Goal: Task Accomplishment & Management: Use online tool/utility

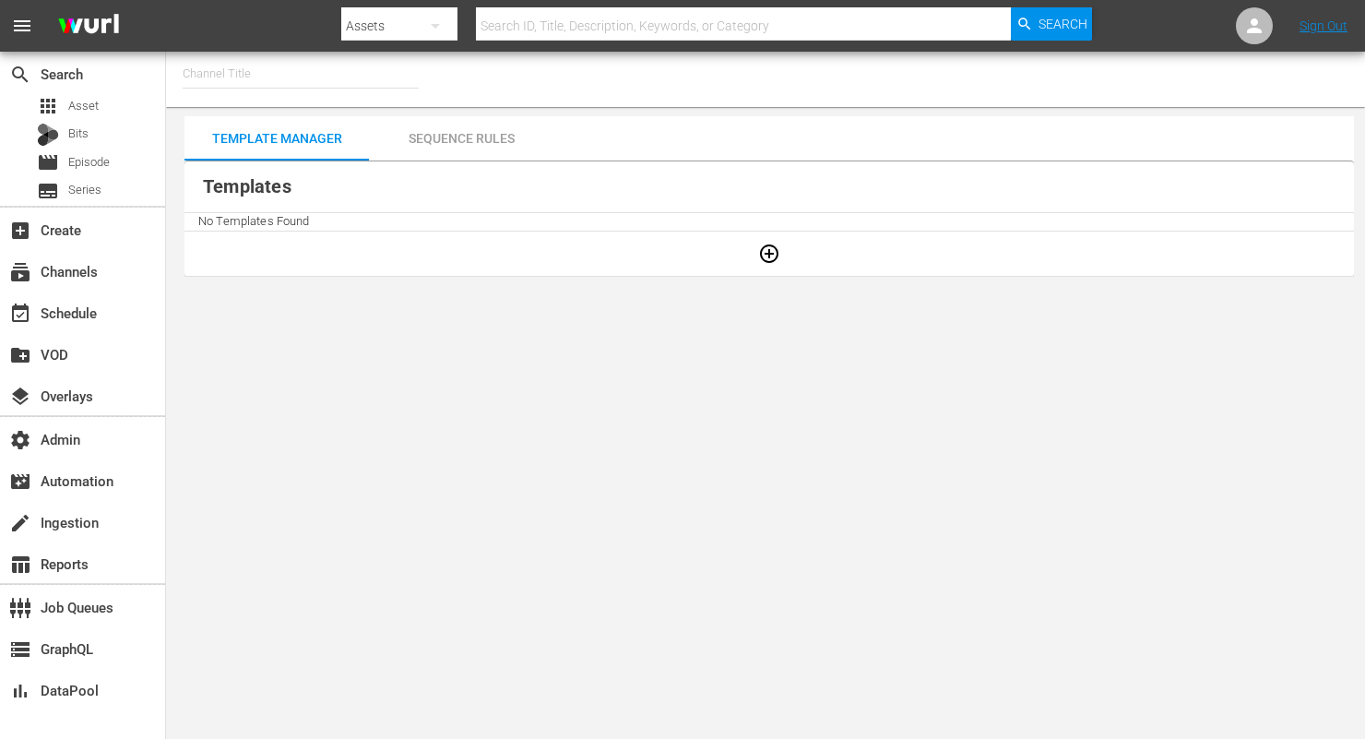
type input "INTL Ice Road Truckers (1718)"
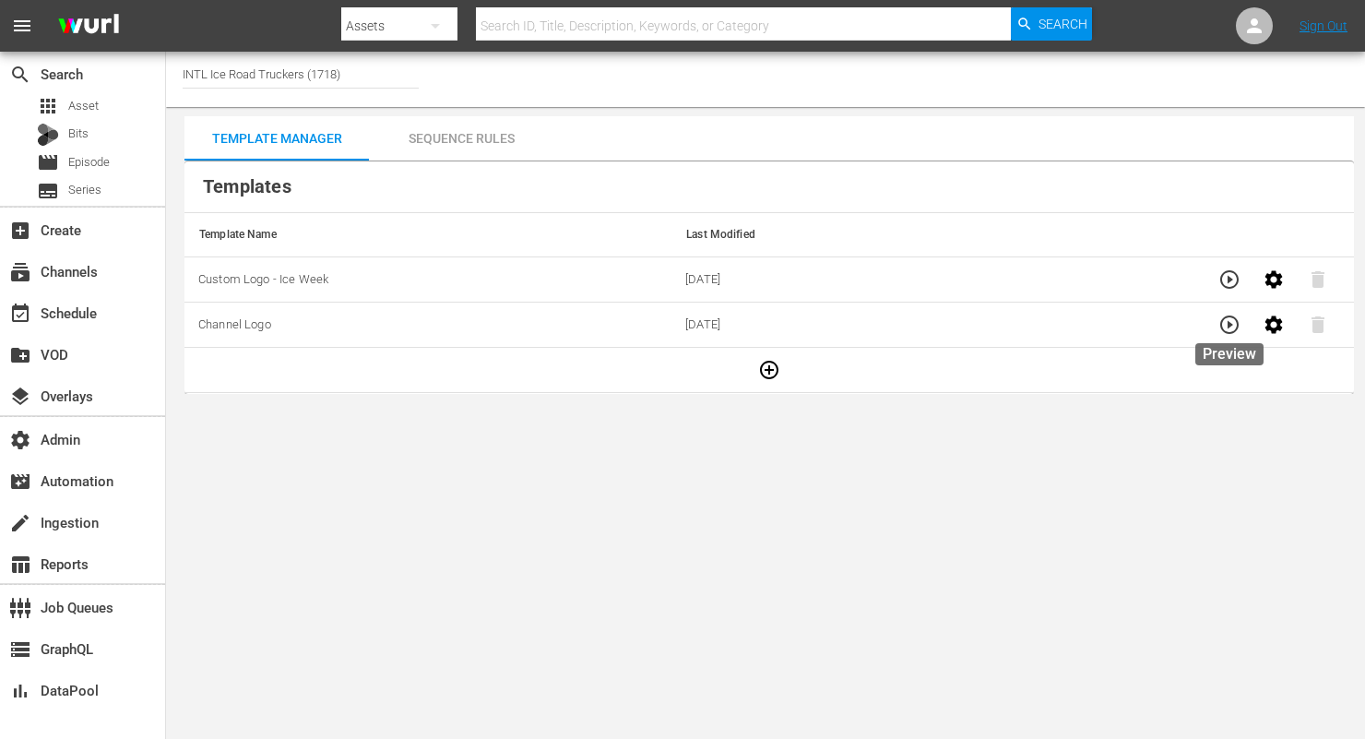
click at [1229, 325] on icon "button" at bounding box center [1229, 324] width 18 height 18
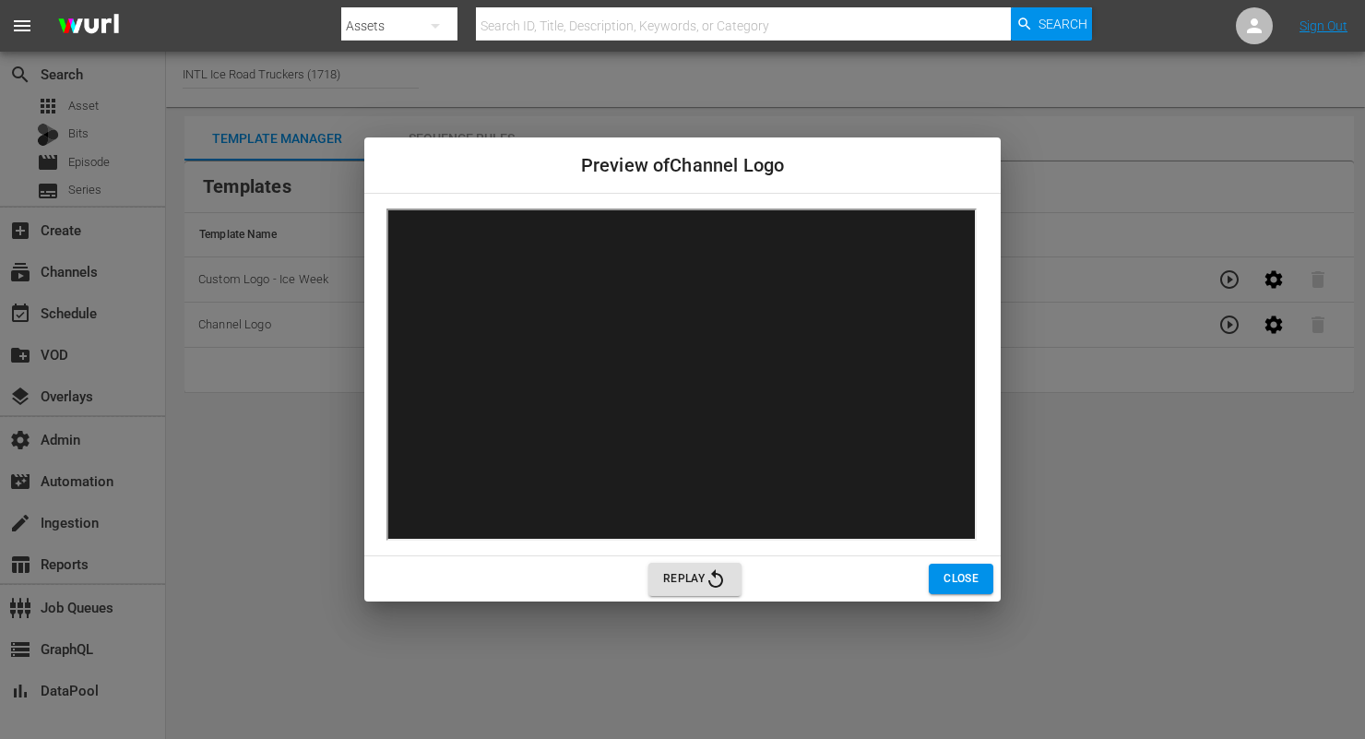
click at [694, 575] on span "Replay" at bounding box center [695, 579] width 64 height 22
click at [949, 571] on span "Close" at bounding box center [961, 578] width 35 height 19
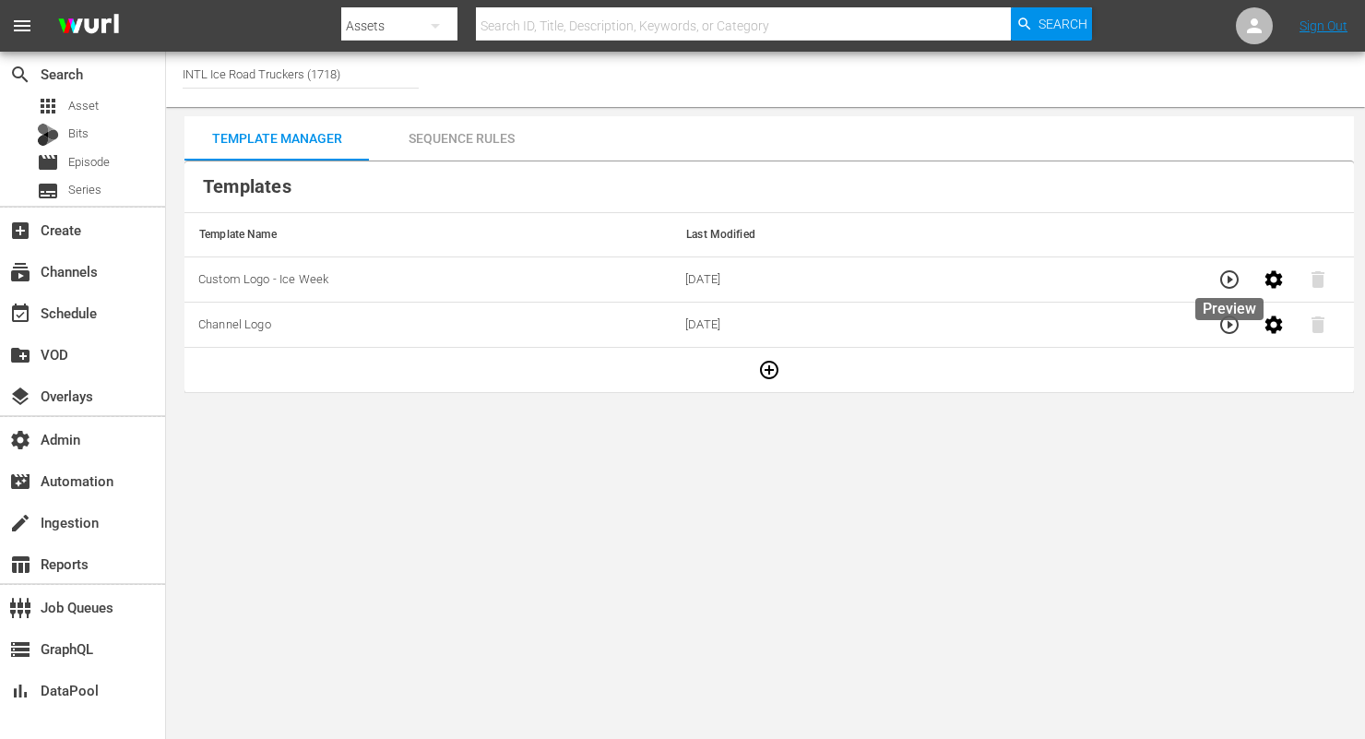
click at [1229, 289] on icon "button" at bounding box center [1229, 279] width 22 height 22
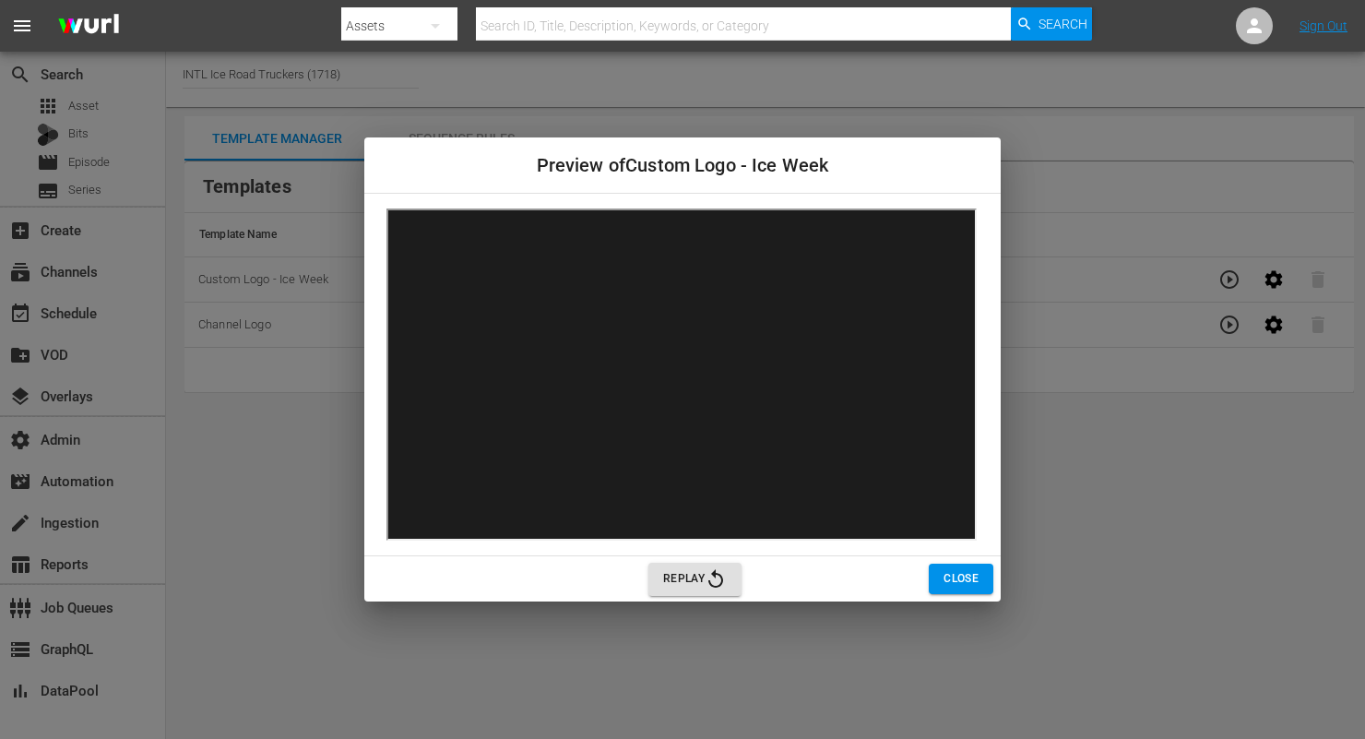
click at [969, 568] on button "Close" at bounding box center [961, 579] width 65 height 30
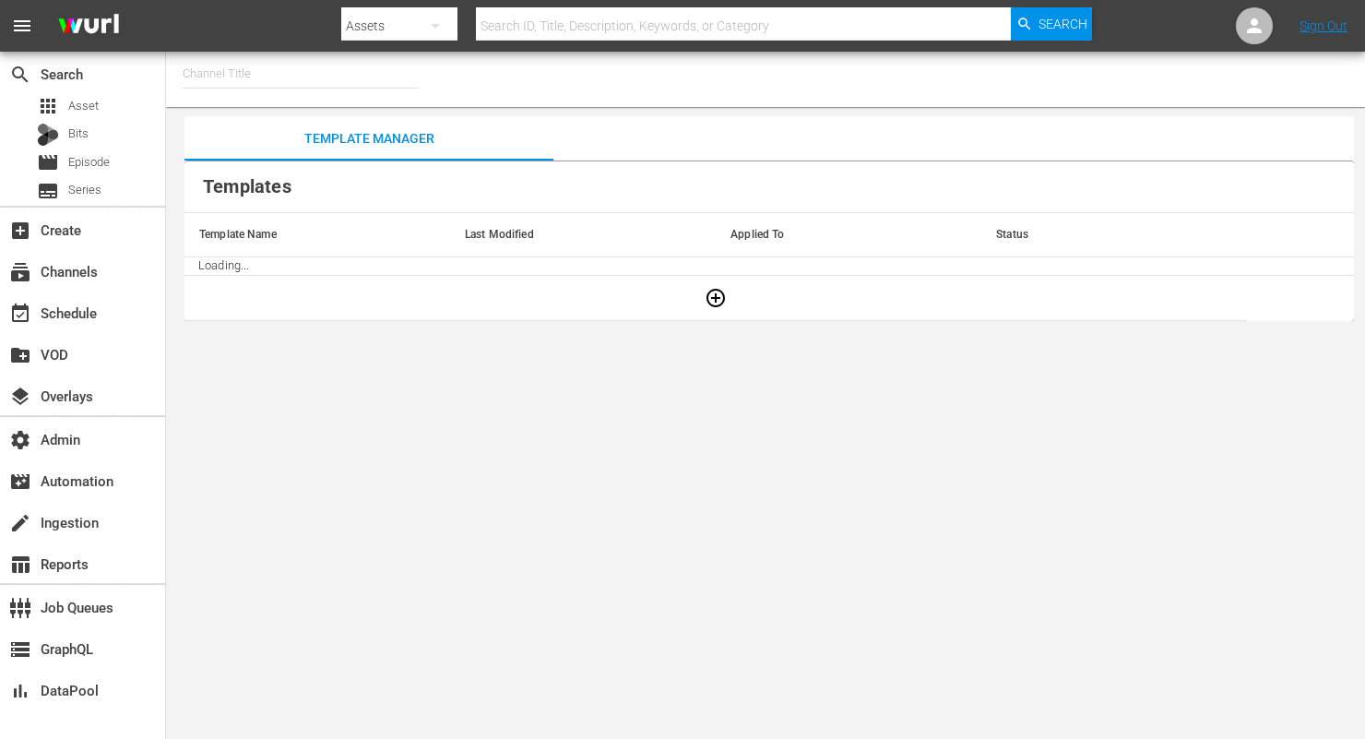
type input "Love After Lockup We TV (2043)"
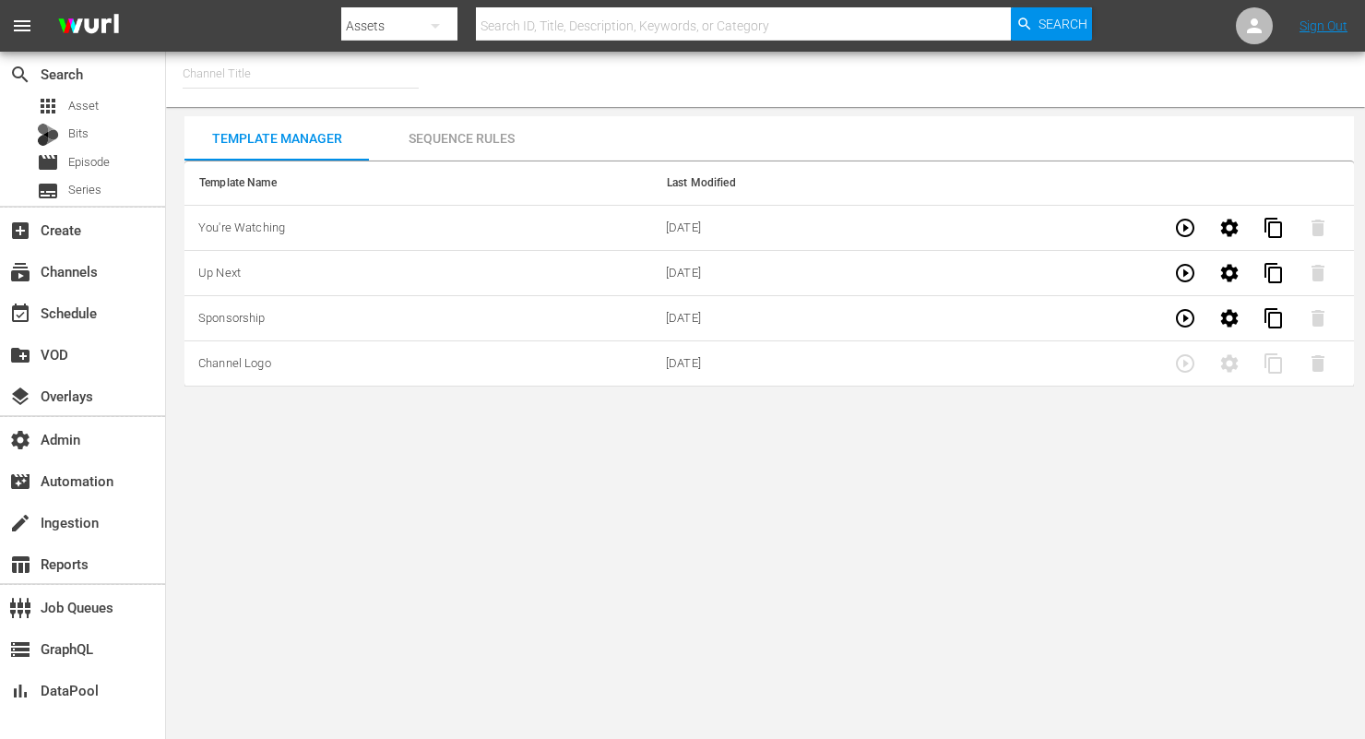
type input "NESN Nation (1952)"
click at [1183, 321] on icon "button" at bounding box center [1185, 318] width 18 height 18
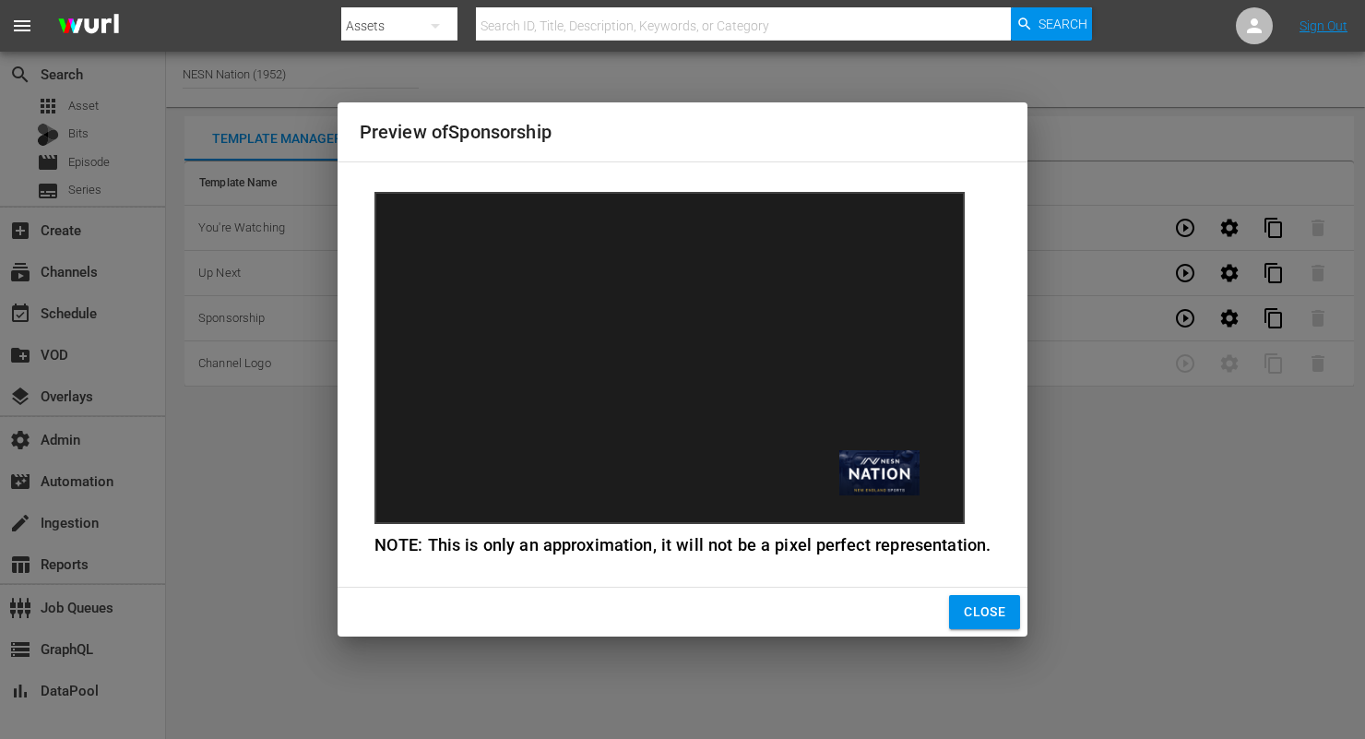
click at [971, 606] on span "Close" at bounding box center [985, 611] width 42 height 23
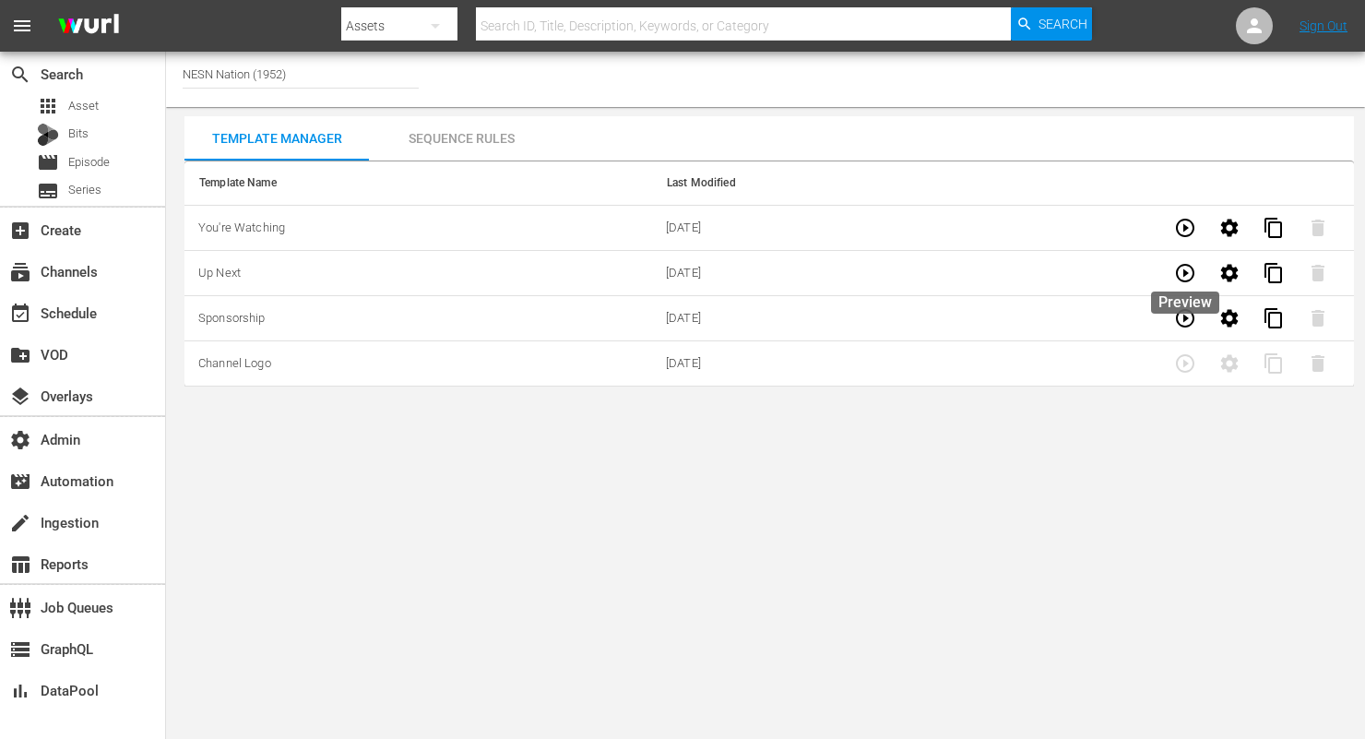
click at [1184, 271] on icon "button" at bounding box center [1185, 273] width 18 height 18
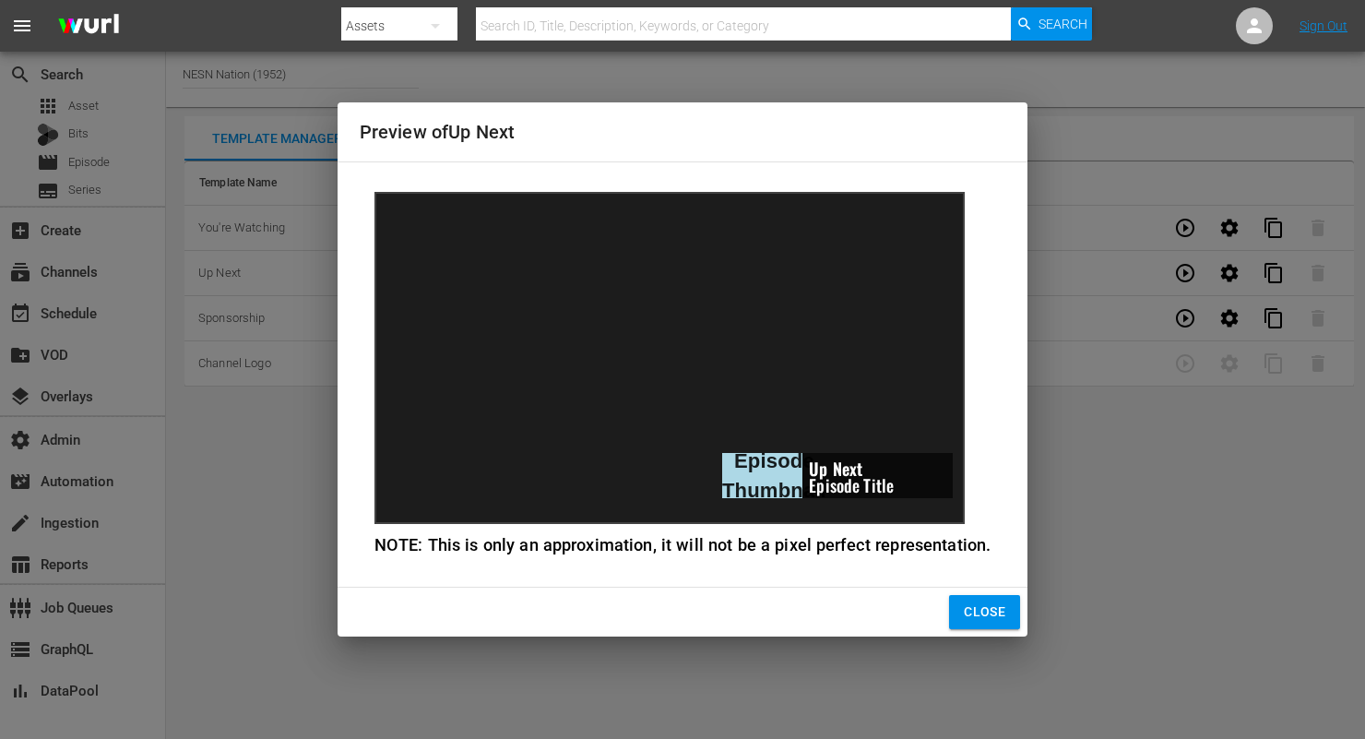
click at [977, 603] on span "Close" at bounding box center [985, 611] width 42 height 23
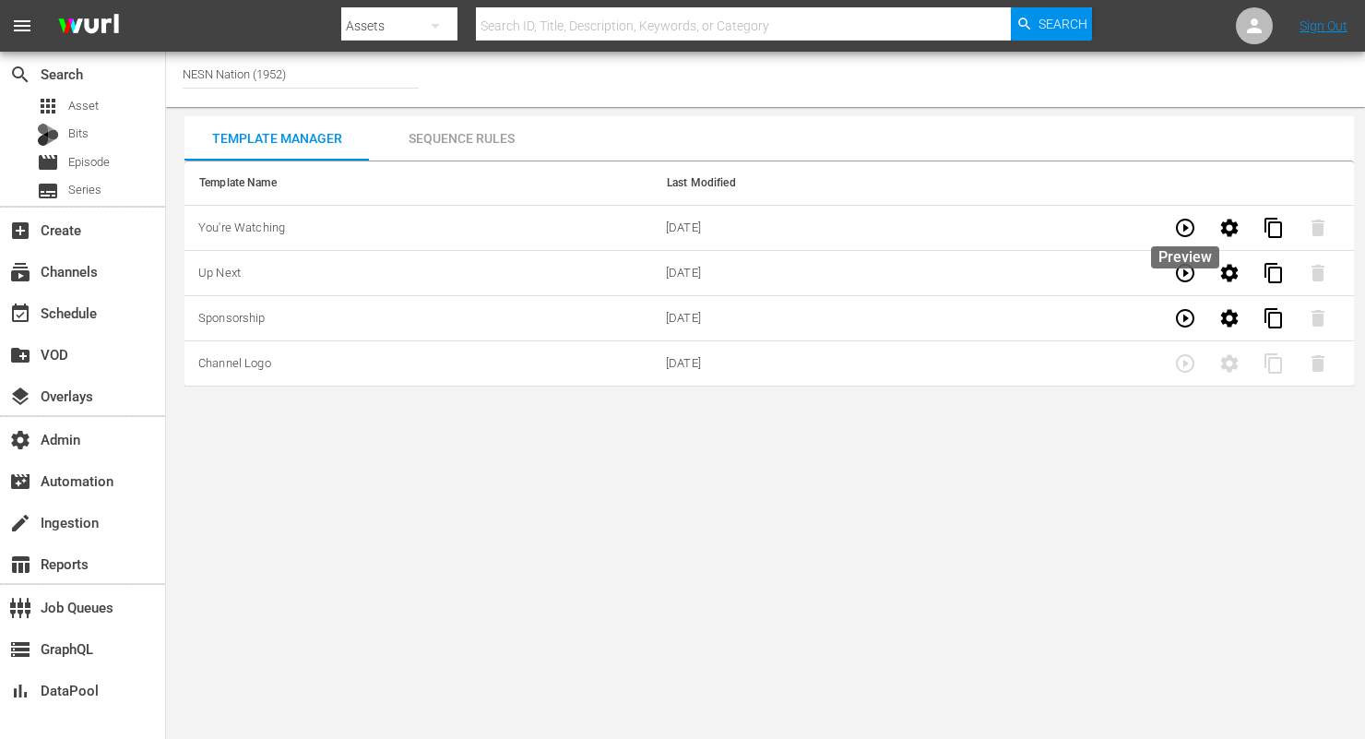
click at [1185, 228] on icon "button" at bounding box center [1185, 228] width 18 height 18
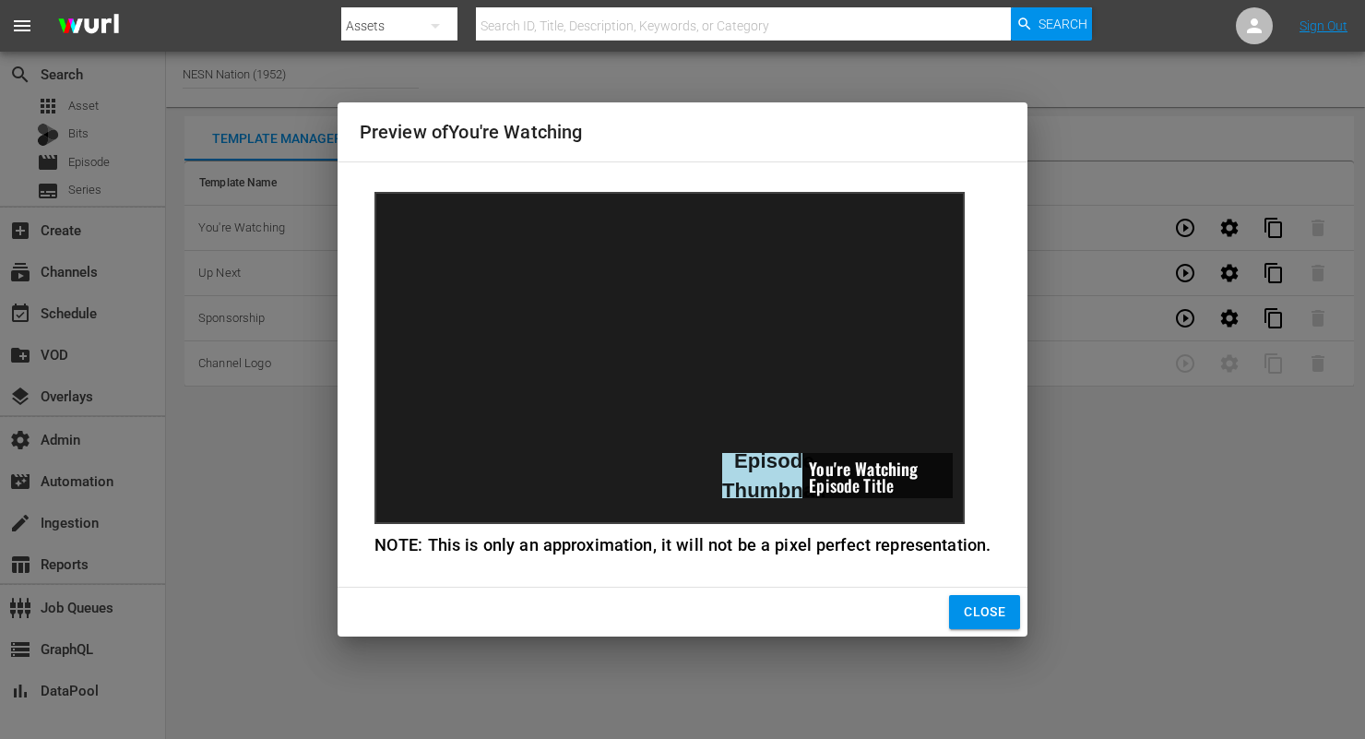
click at [986, 596] on button "Close" at bounding box center [984, 612] width 71 height 34
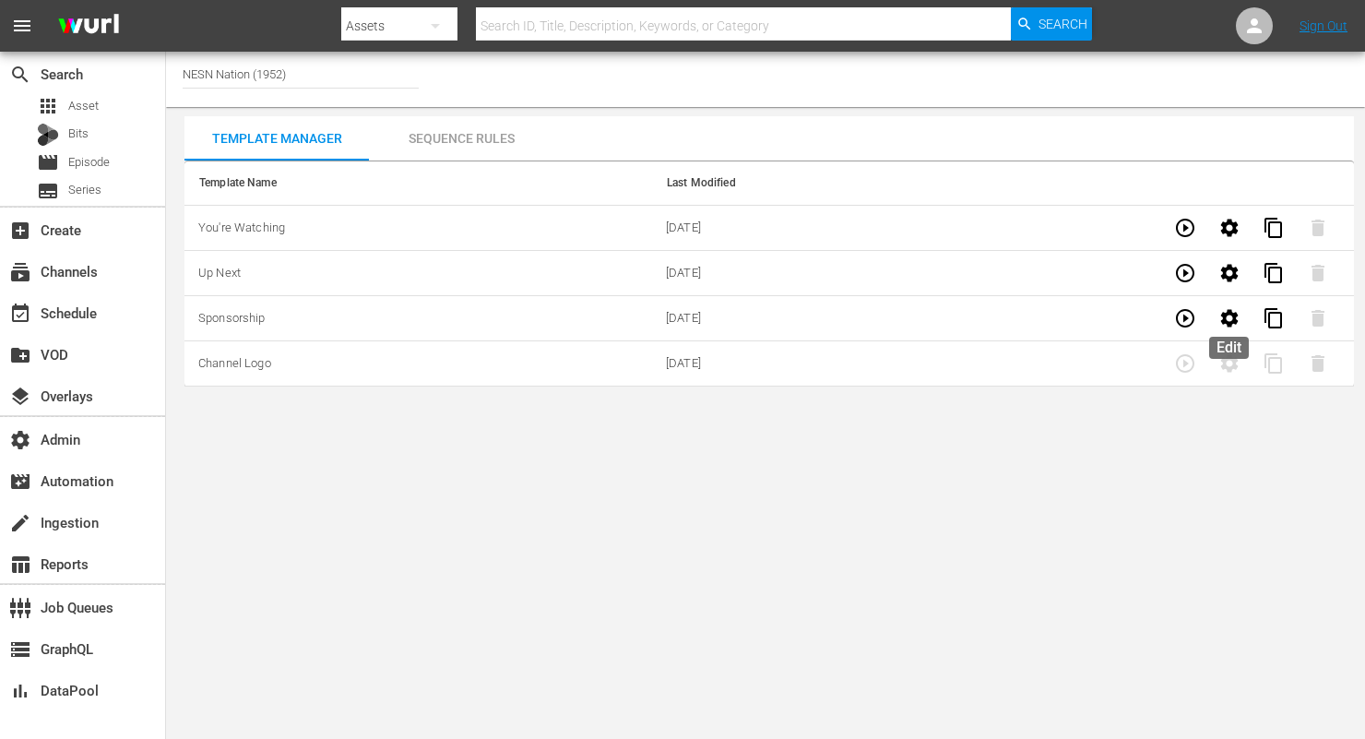
click at [1229, 311] on icon "button" at bounding box center [1229, 318] width 18 height 18
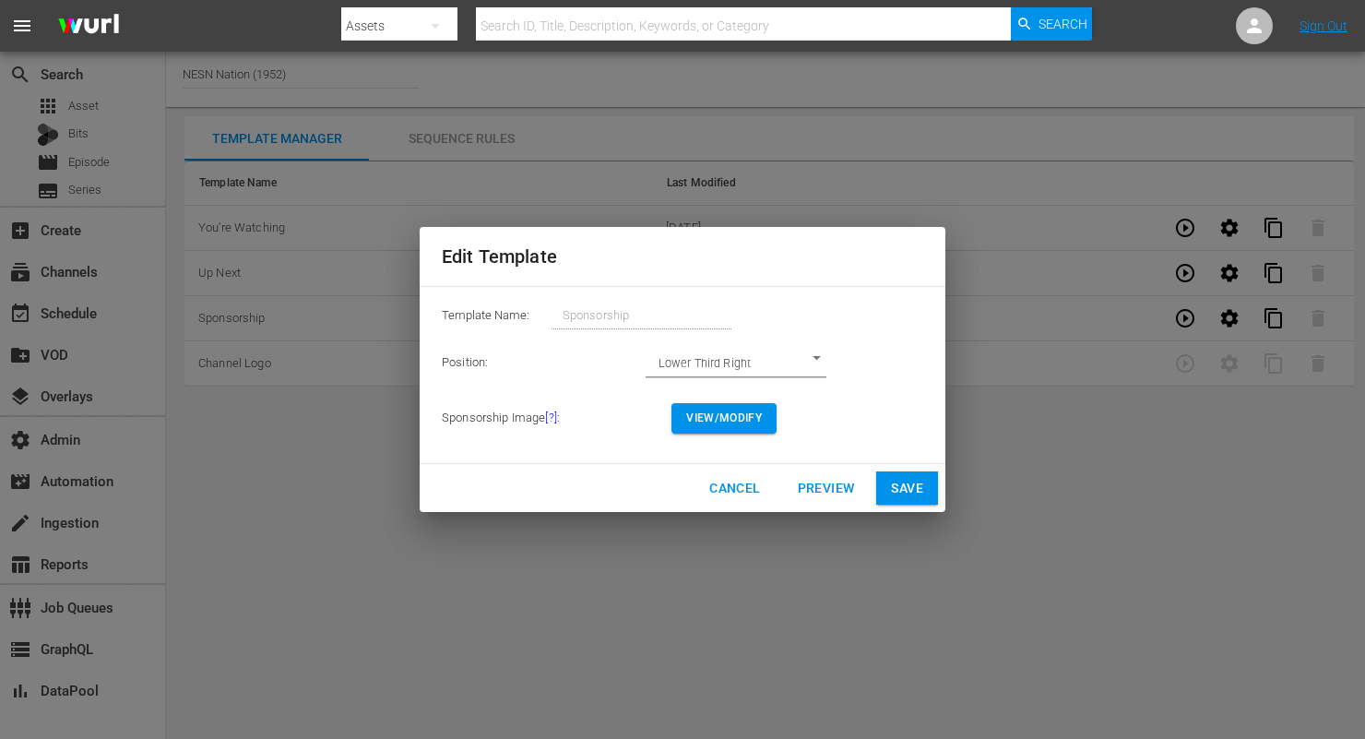
click at [750, 472] on button "Cancel" at bounding box center [735, 488] width 80 height 34
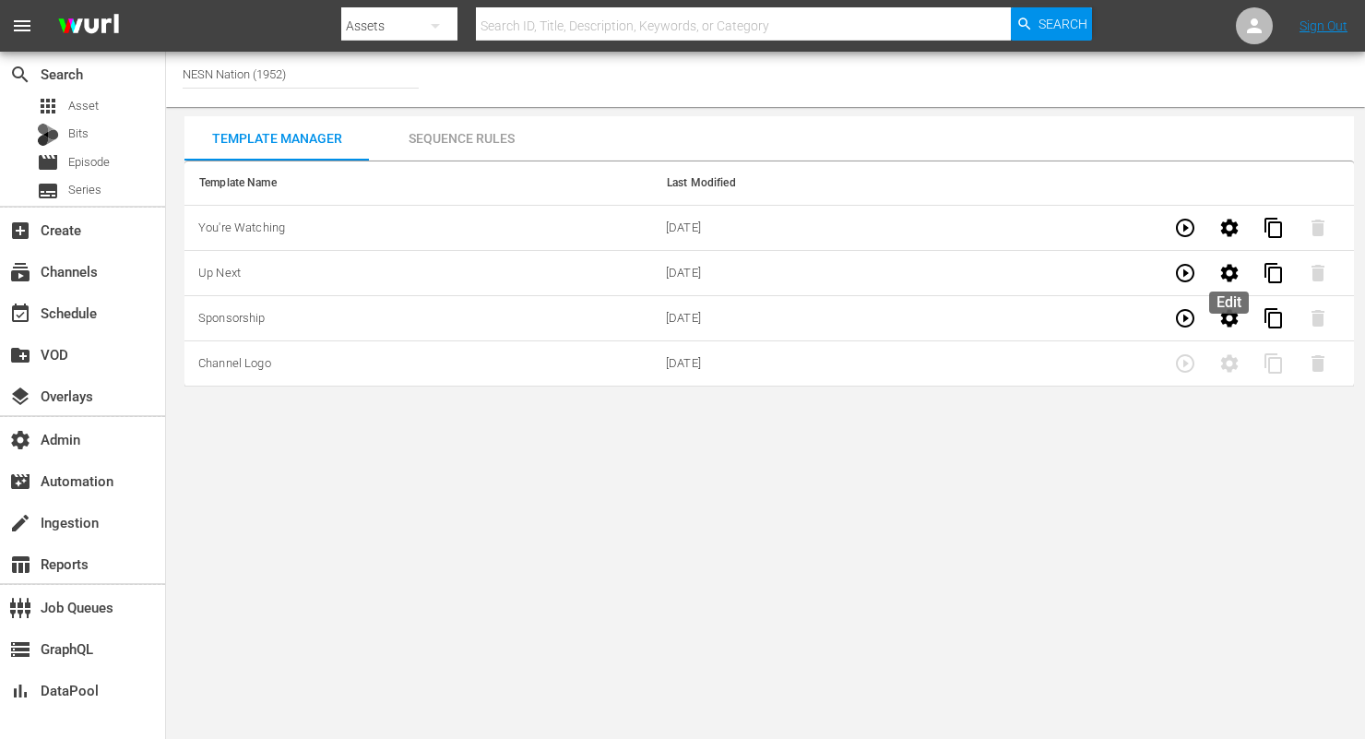
click at [1238, 272] on icon "button" at bounding box center [1229, 273] width 22 height 22
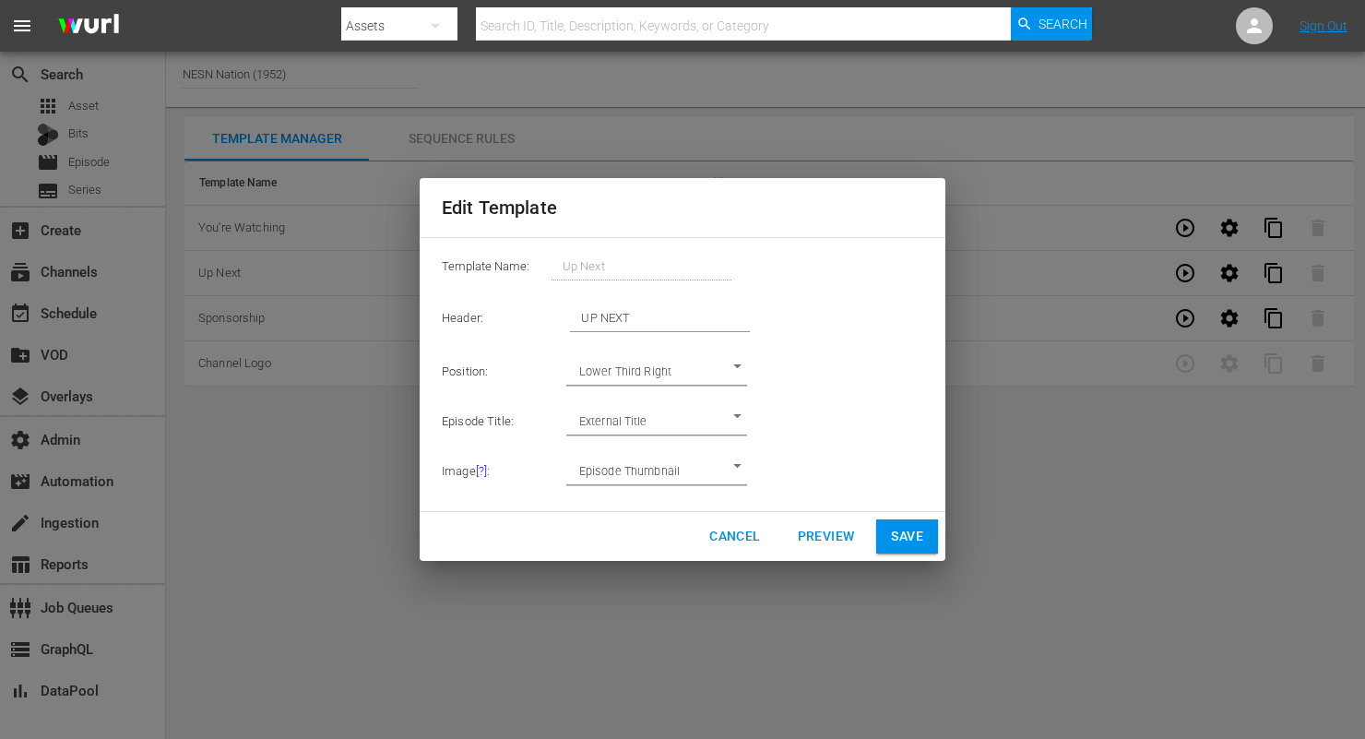
click at [753, 538] on span "Cancel" at bounding box center [734, 536] width 51 height 23
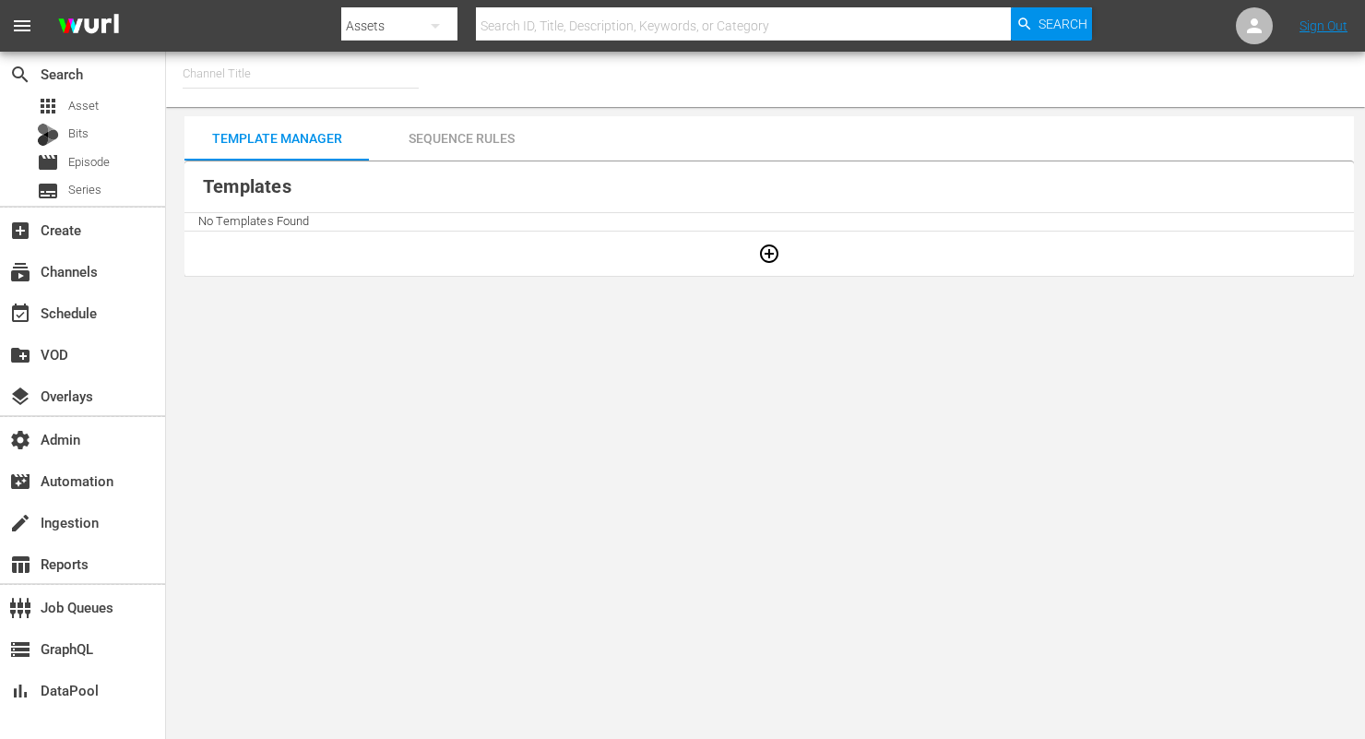
type input "The Bob Ross Channel (1844)"
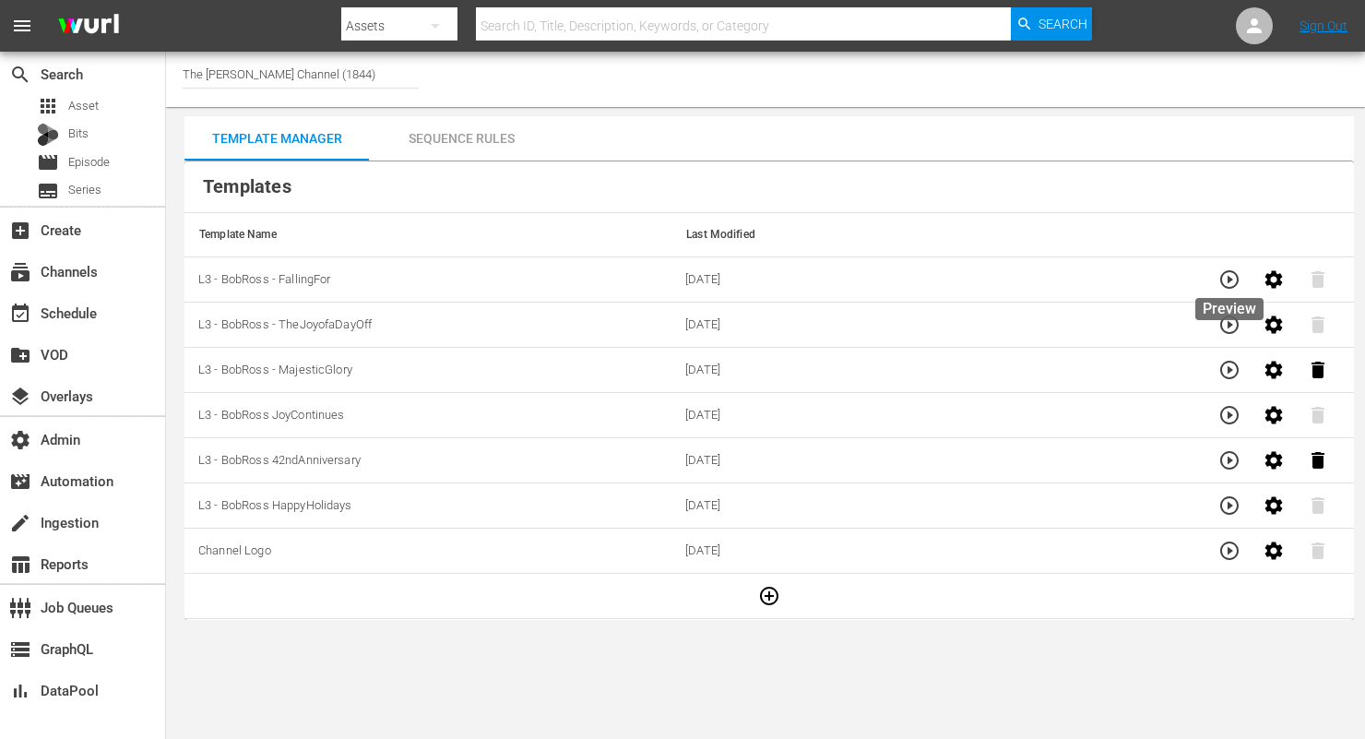
click at [1225, 279] on icon "button" at bounding box center [1229, 279] width 22 height 22
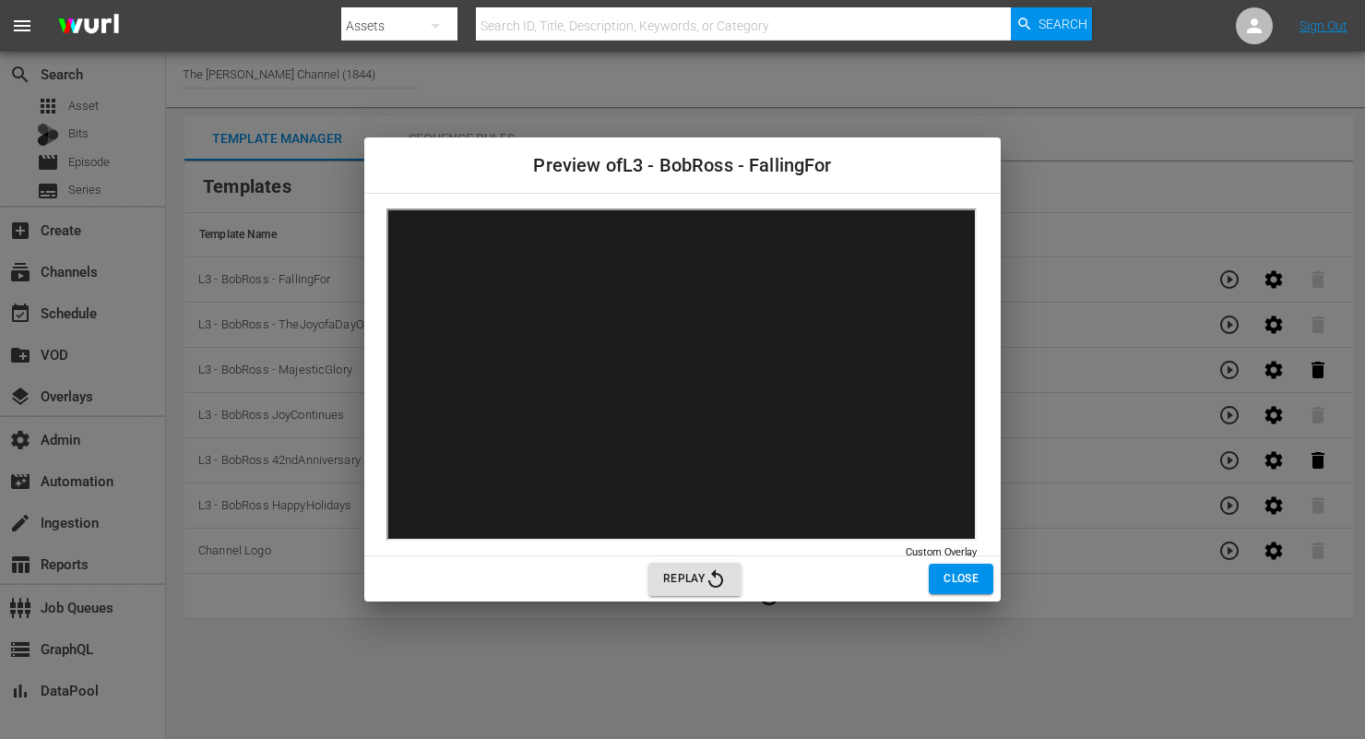
click at [707, 579] on icon "button" at bounding box center [716, 579] width 22 height 22
click at [961, 580] on span "Close" at bounding box center [961, 578] width 35 height 19
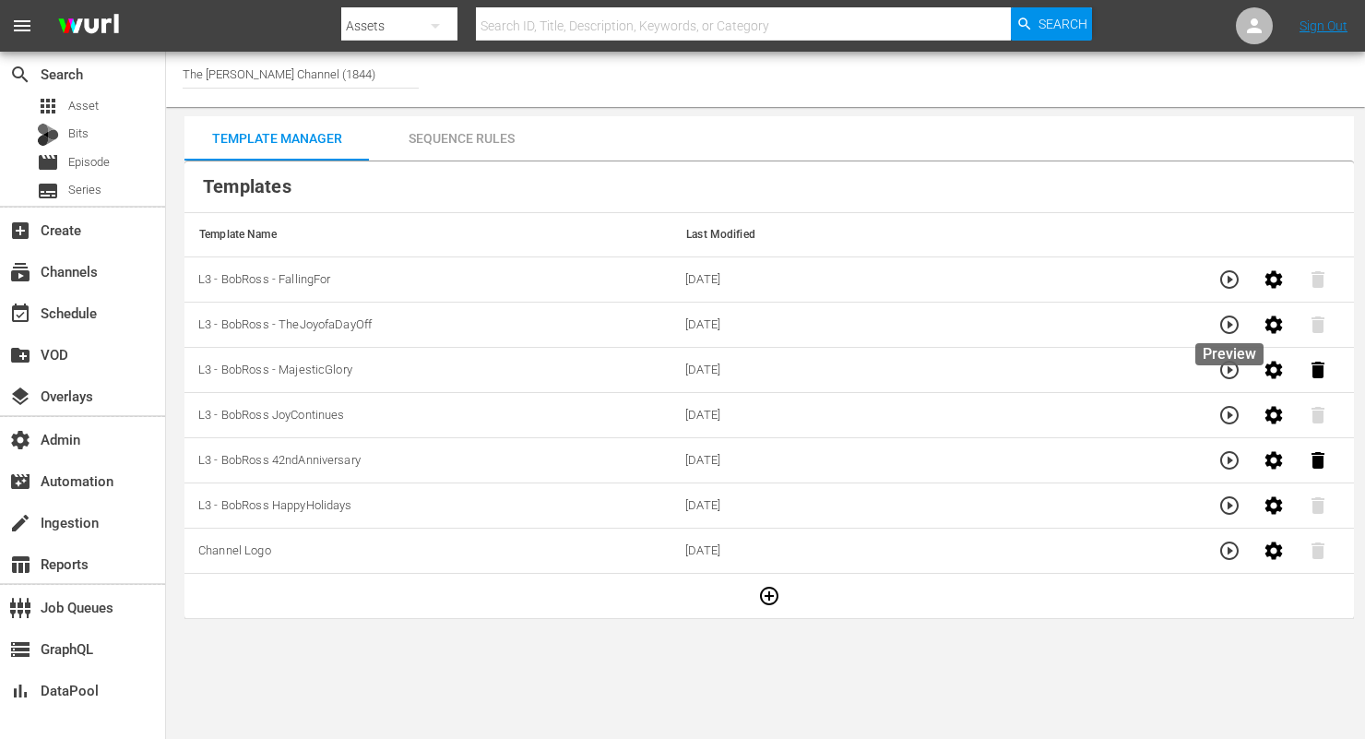
click at [1226, 324] on icon "button" at bounding box center [1229, 325] width 22 height 22
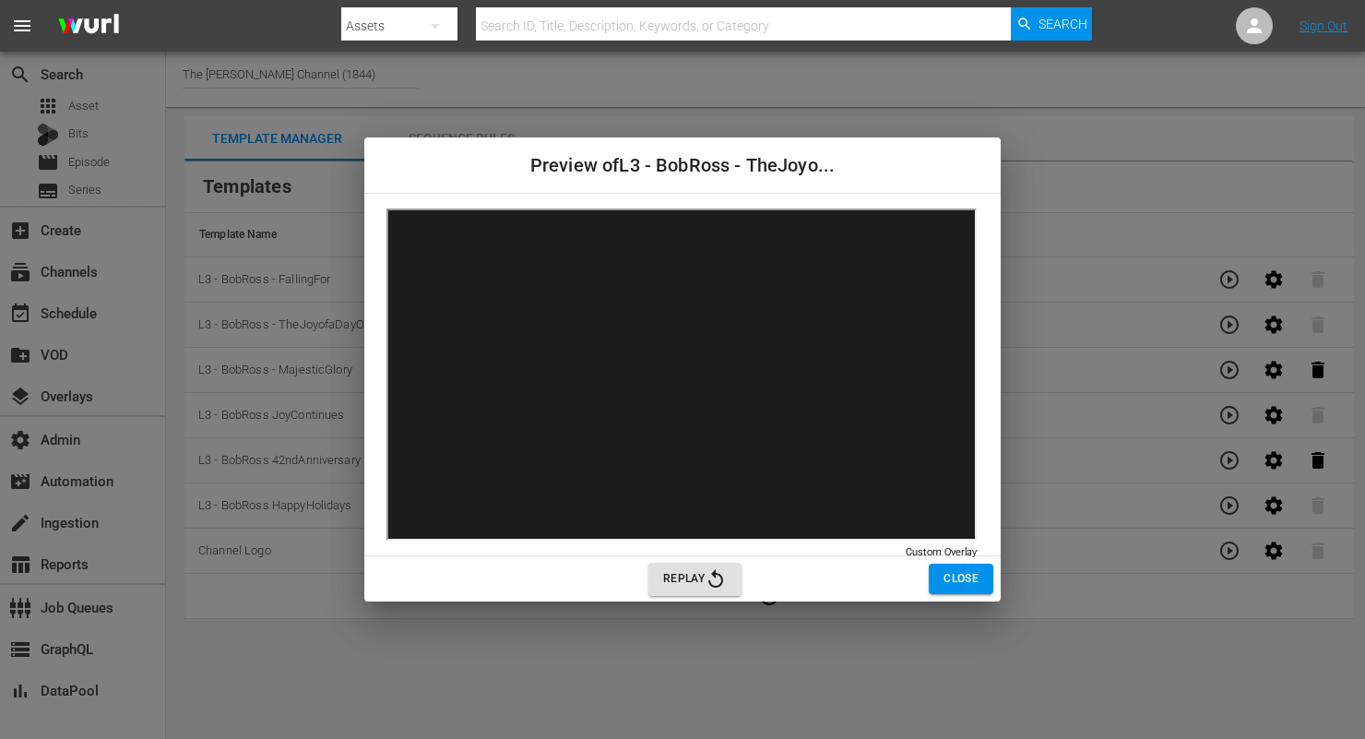
click at [964, 574] on span "Close" at bounding box center [961, 578] width 35 height 19
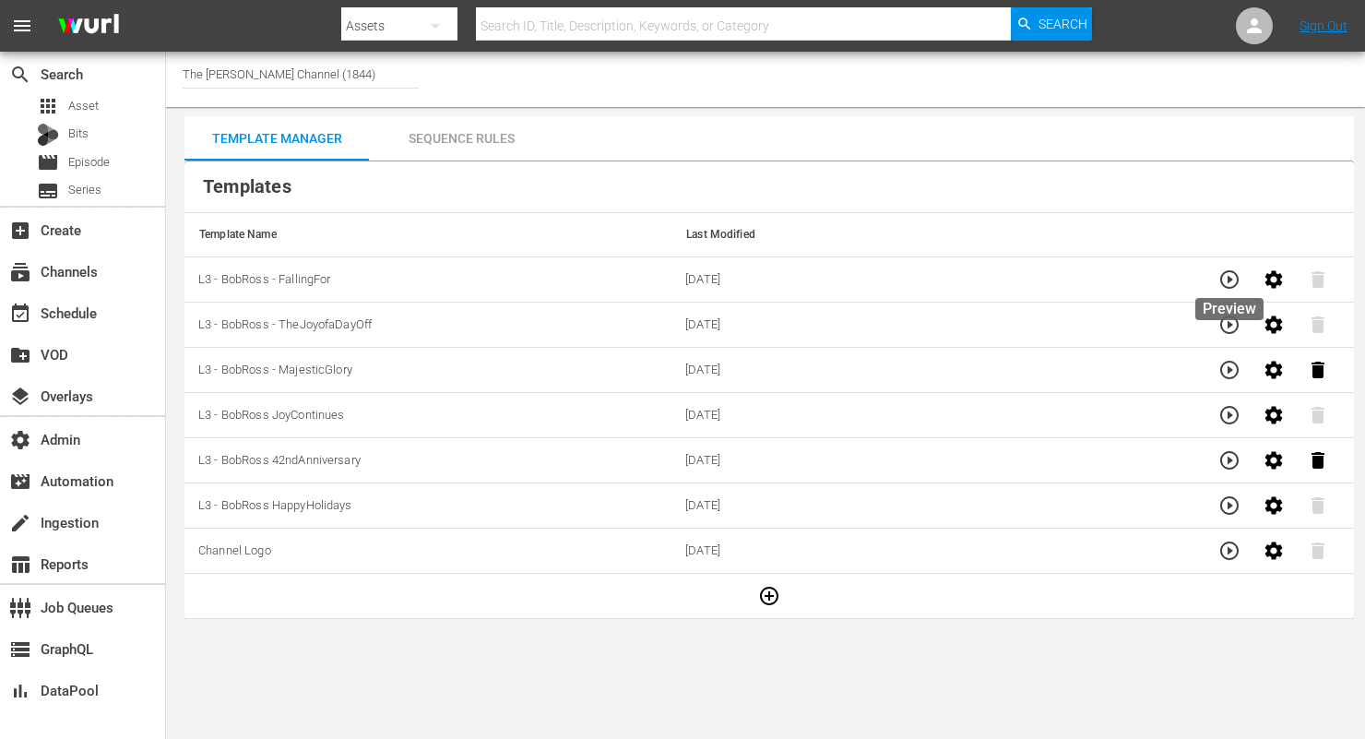
click at [1231, 275] on icon "button" at bounding box center [1229, 279] width 22 height 22
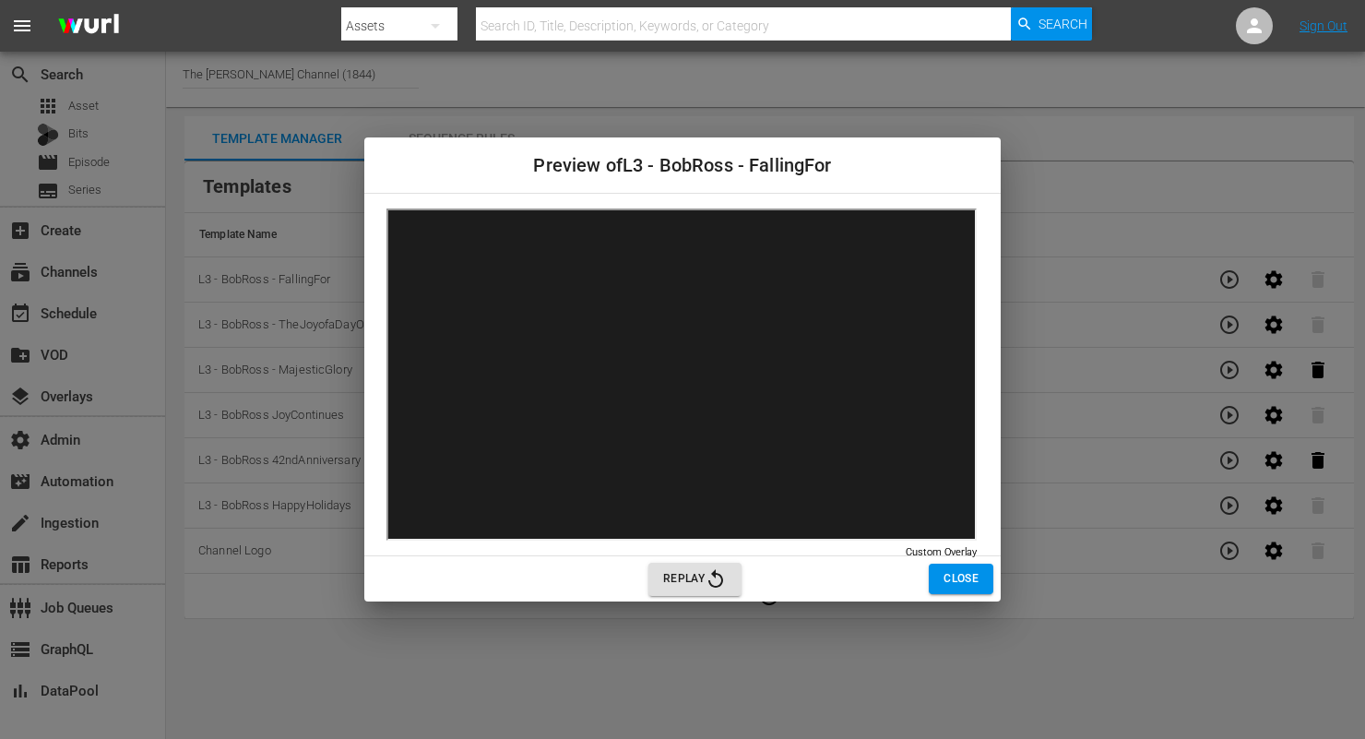
click at [946, 581] on span "Close" at bounding box center [961, 578] width 35 height 19
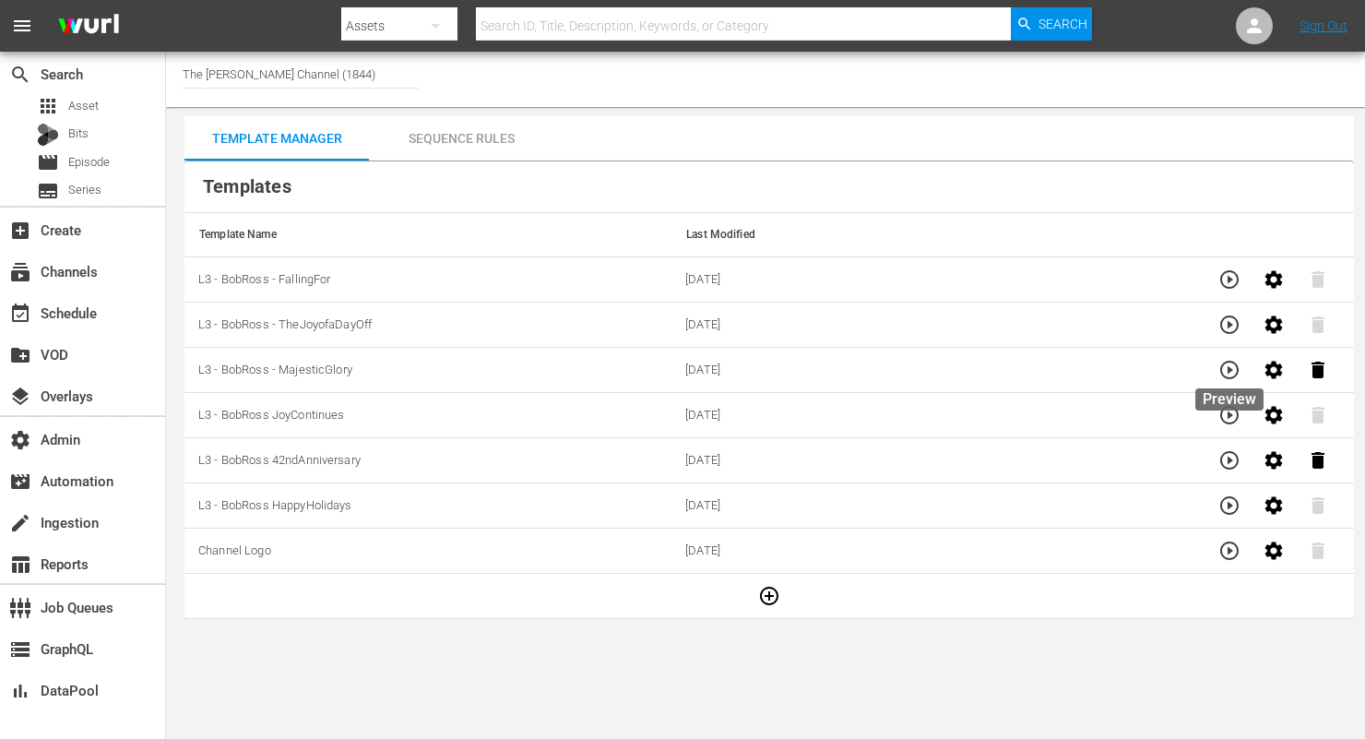
click at [1225, 369] on icon "button" at bounding box center [1229, 370] width 22 height 22
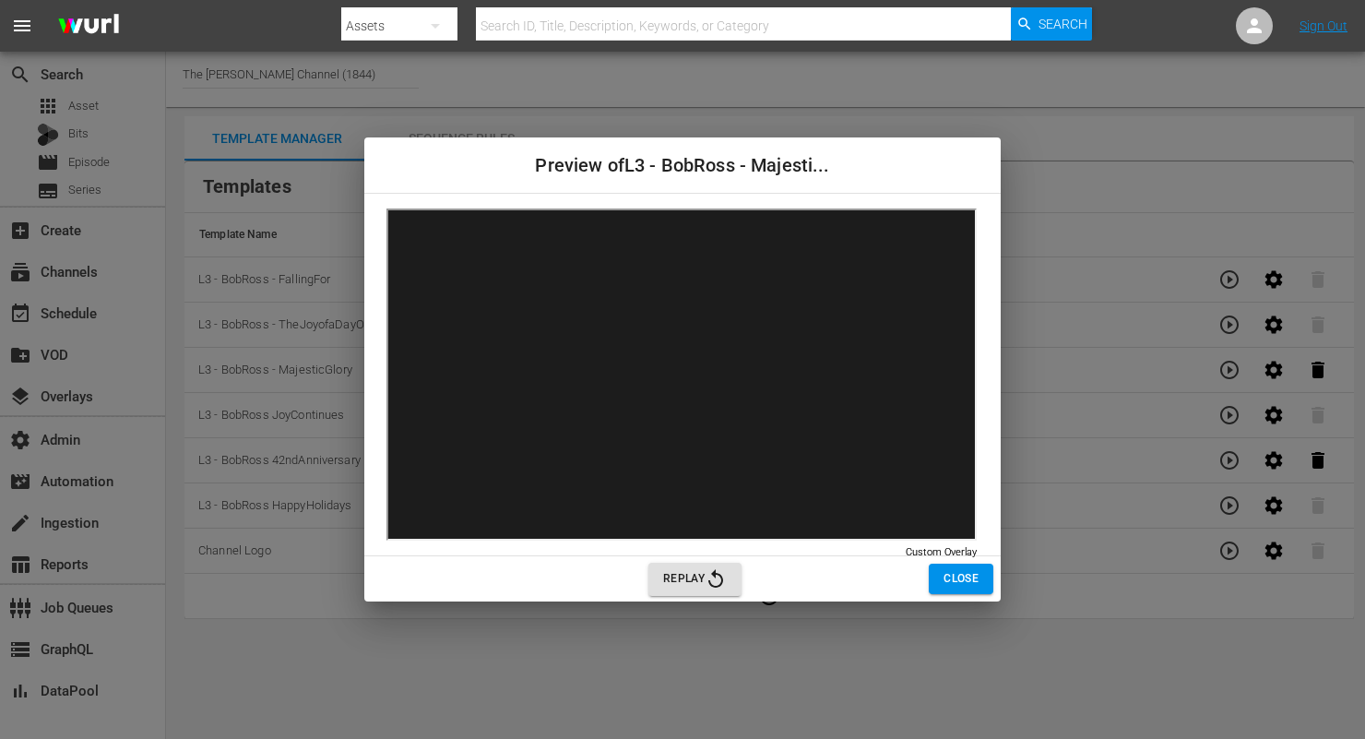
click at [967, 576] on span "Close" at bounding box center [961, 578] width 35 height 19
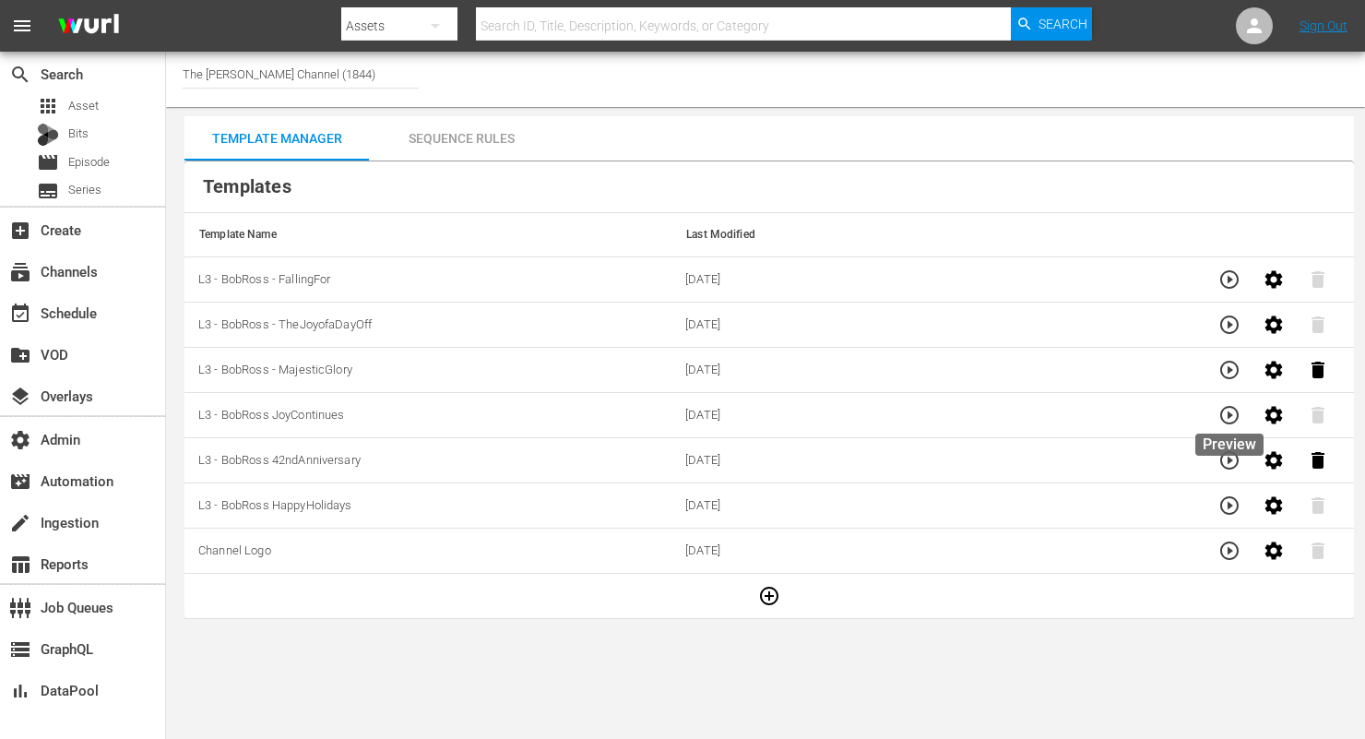
click at [1222, 423] on icon "button" at bounding box center [1229, 415] width 22 height 22
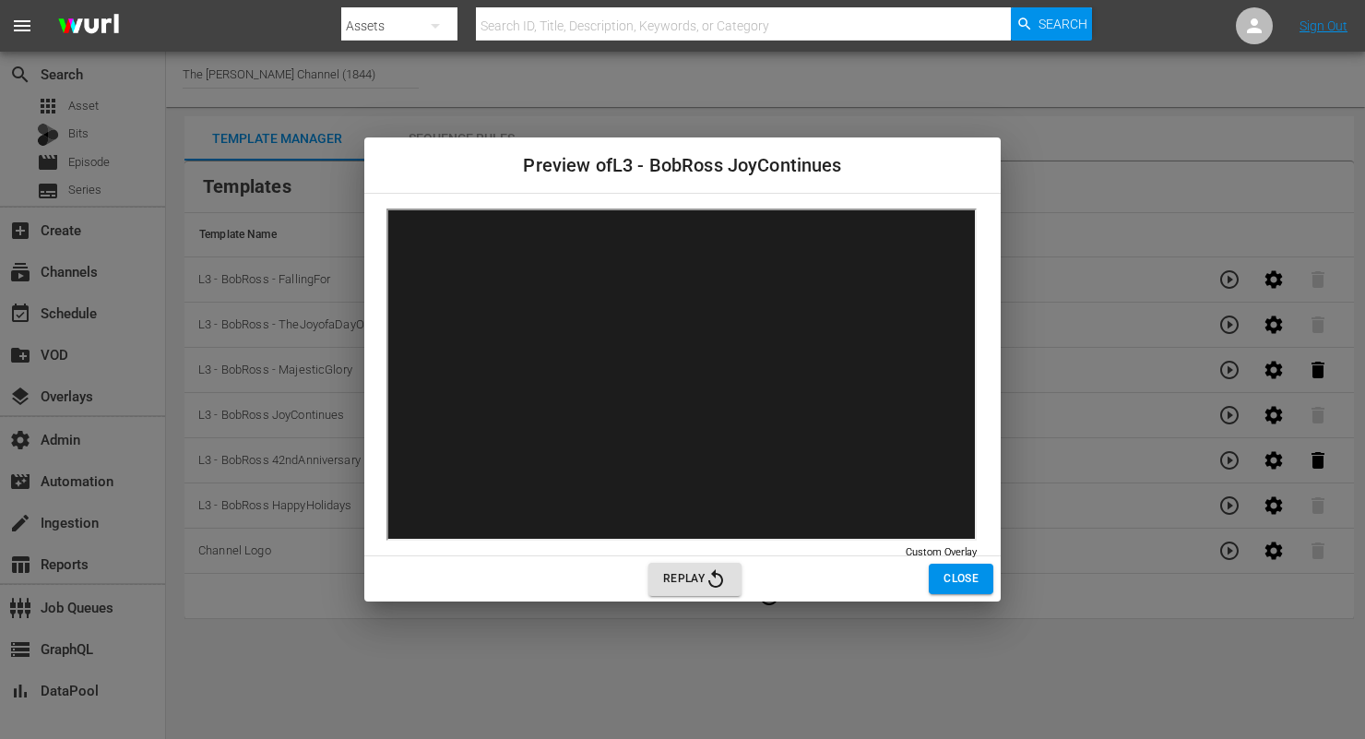
click at [931, 571] on button "Close" at bounding box center [961, 579] width 65 height 30
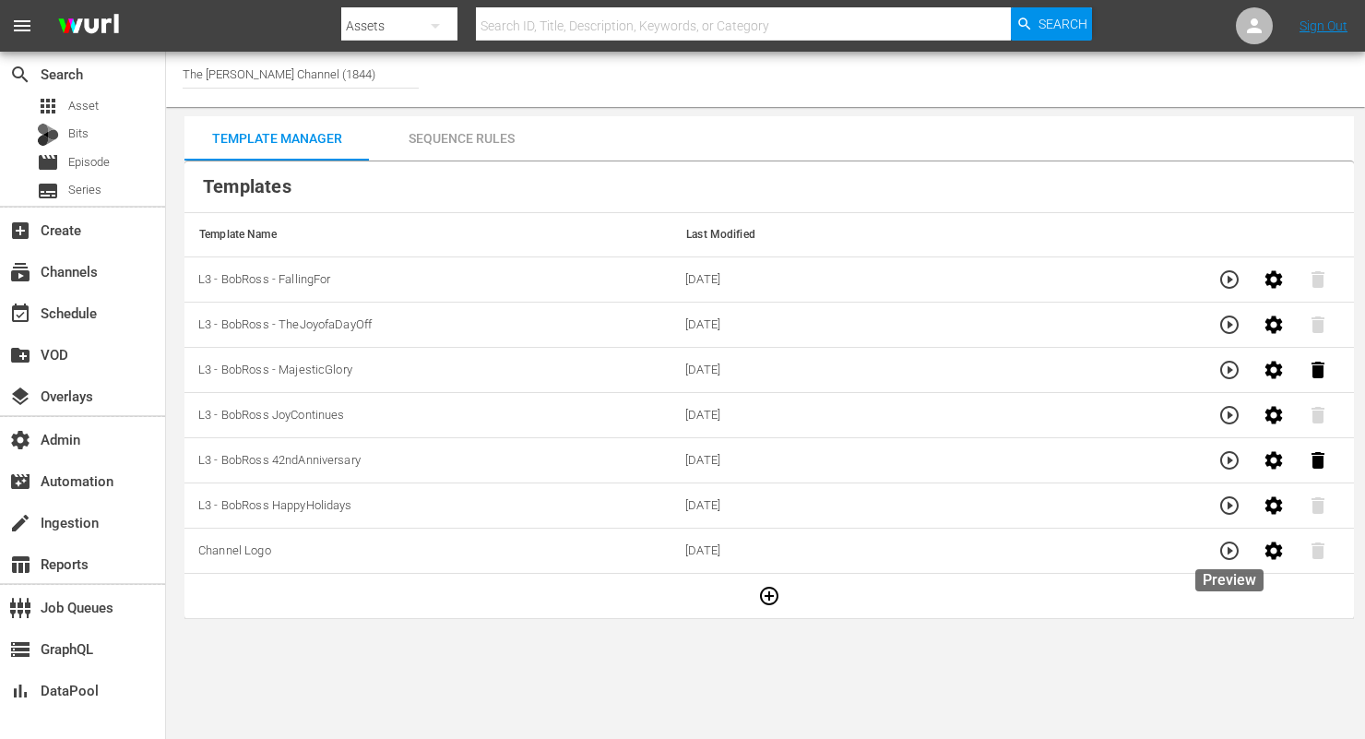
click at [1227, 547] on icon "button" at bounding box center [1229, 550] width 18 height 18
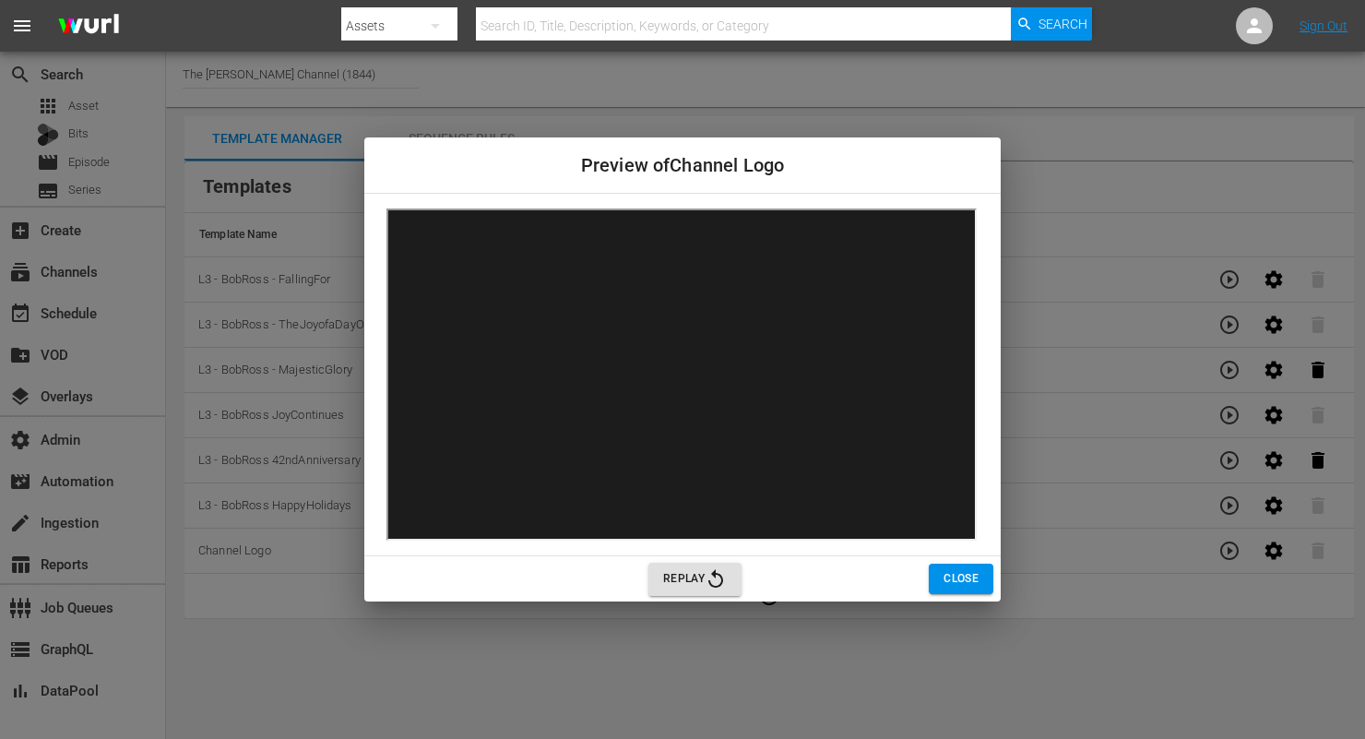
click at [985, 572] on button "Close" at bounding box center [961, 579] width 65 height 30
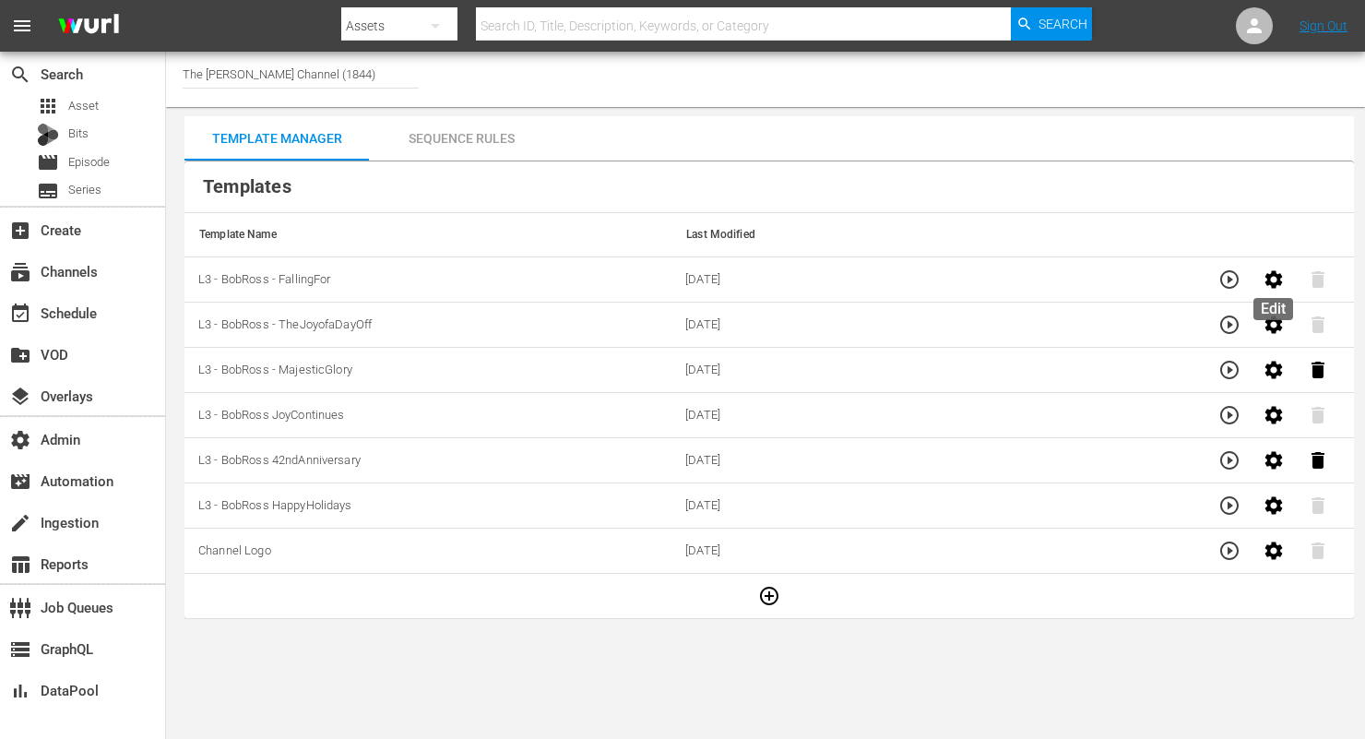
click at [1263, 281] on icon "button" at bounding box center [1274, 279] width 22 height 22
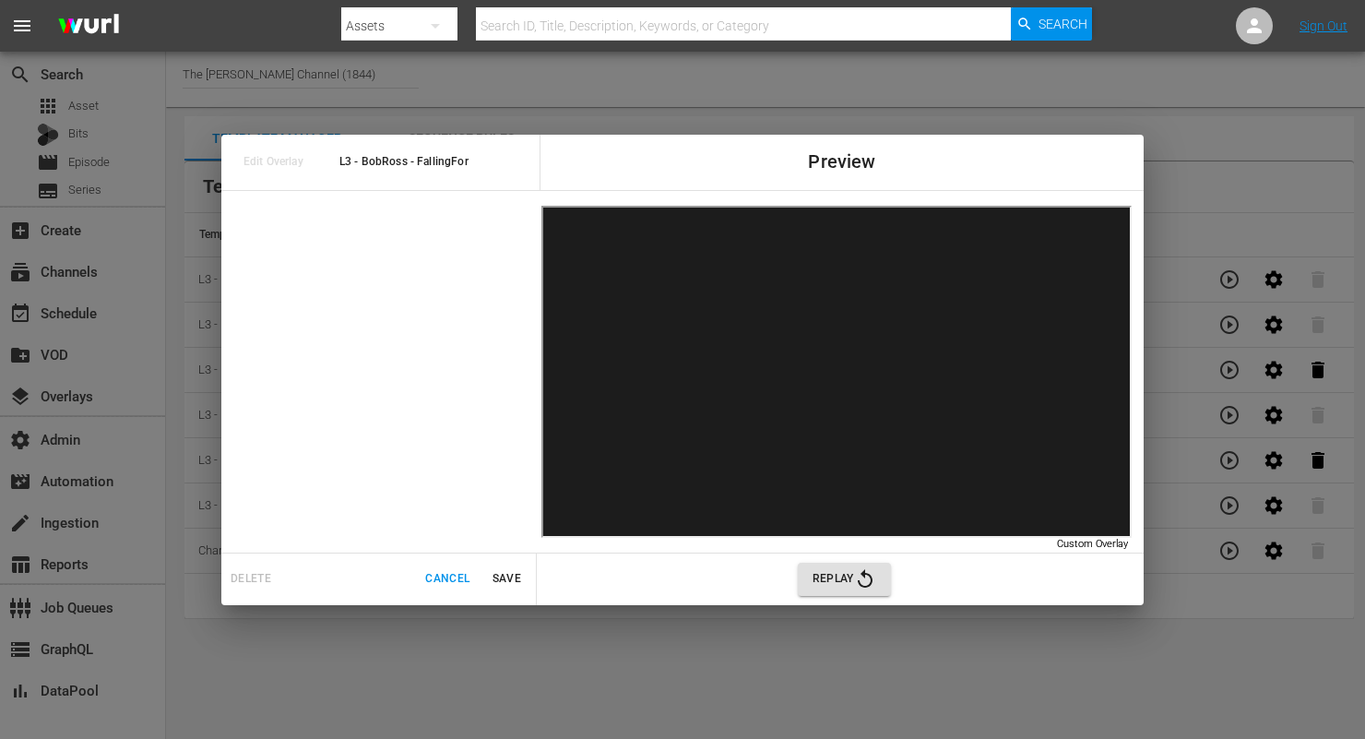
click at [834, 574] on span "Replay" at bounding box center [845, 579] width 64 height 22
click at [1070, 584] on div "Replay" at bounding box center [844, 579] width 600 height 33
click at [887, 574] on button "Replay" at bounding box center [844, 579] width 93 height 33
click at [446, 570] on span "Cancel" at bounding box center [447, 578] width 44 height 19
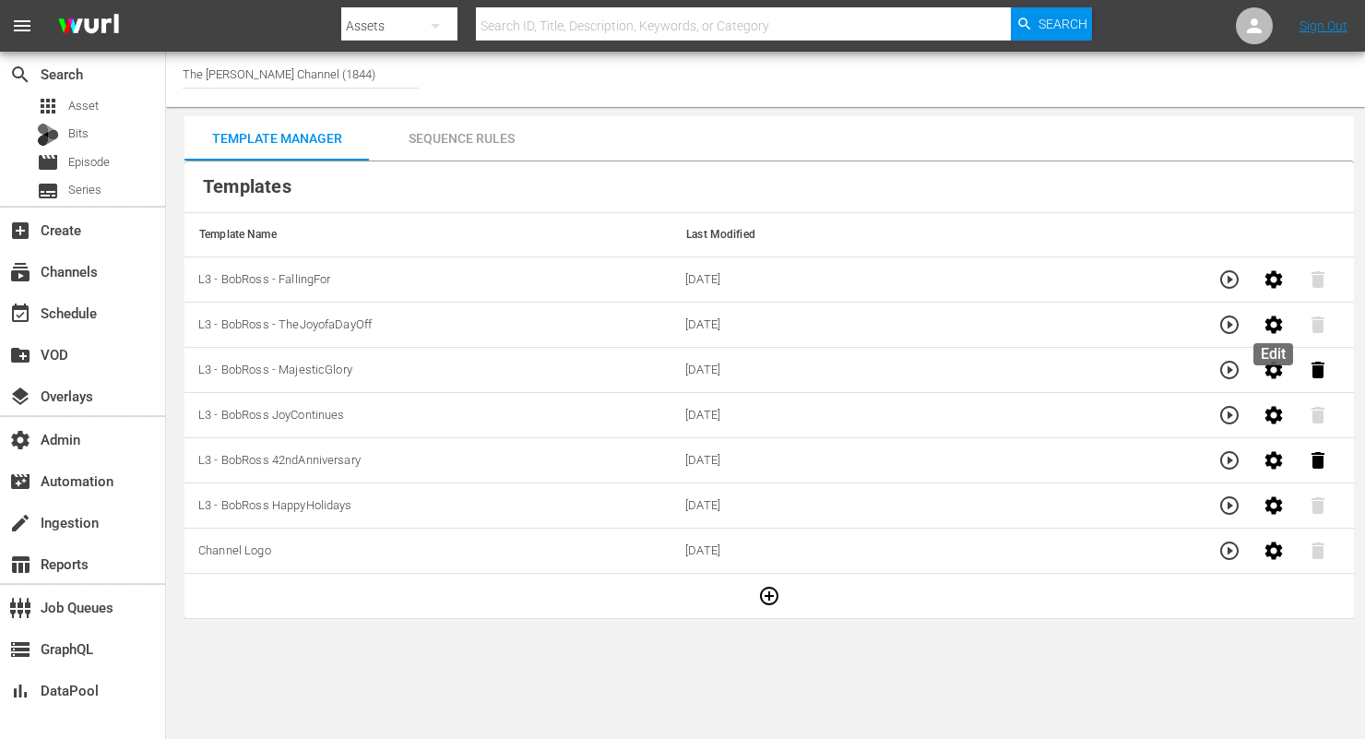
click at [1275, 319] on icon "button" at bounding box center [1274, 324] width 18 height 18
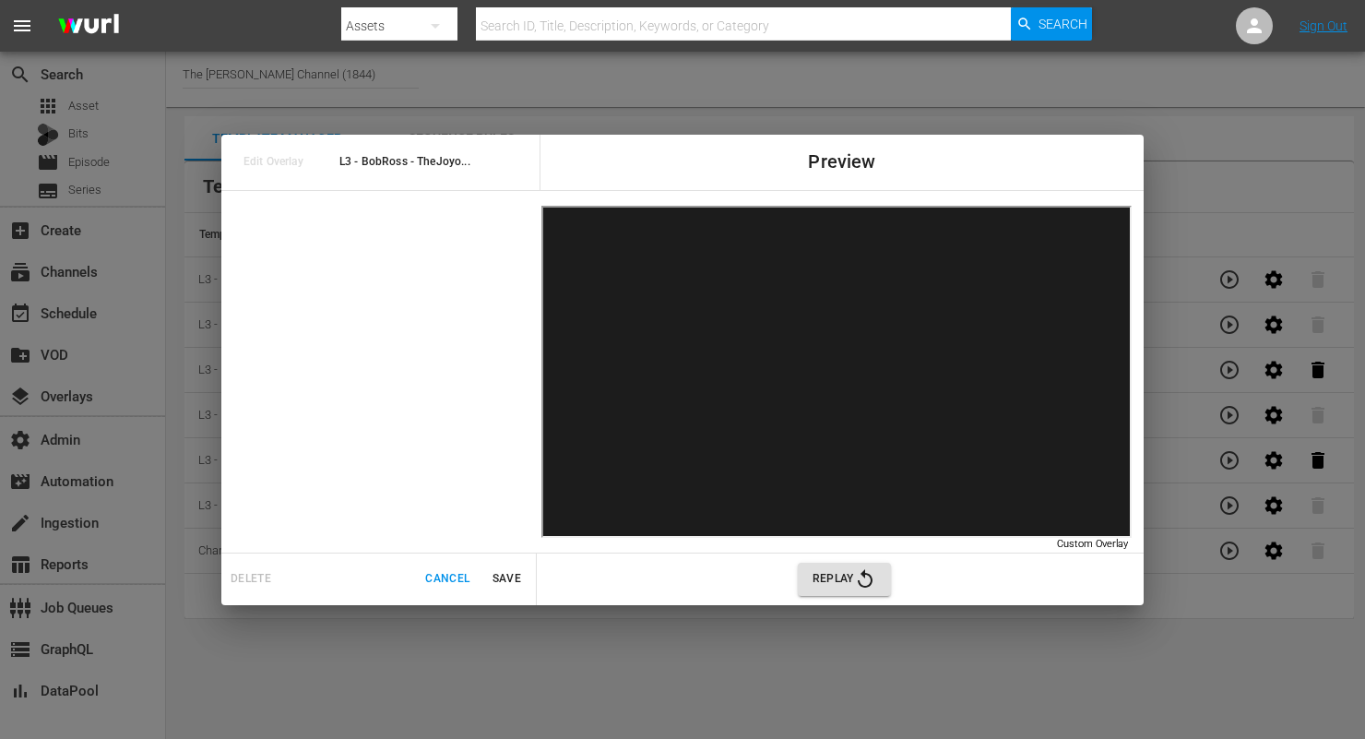
click at [444, 576] on span "Cancel" at bounding box center [447, 578] width 44 height 19
